Goal: Transaction & Acquisition: Obtain resource

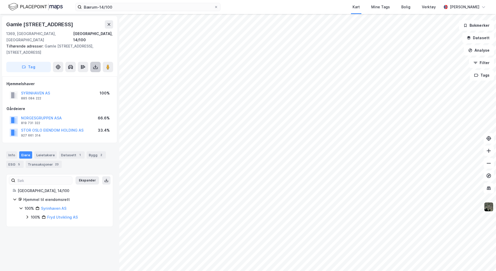
click at [95, 64] on icon at bounding box center [95, 66] width 5 height 5
click at [70, 75] on div "Last ned grunnbok" at bounding box center [70, 77] width 30 height 4
click at [91, 64] on button at bounding box center [95, 67] width 10 height 10
click at [81, 75] on div "Last ned grunnbok" at bounding box center [70, 77] width 30 height 4
